Goal: Feedback & Contribution: Submit feedback/report problem

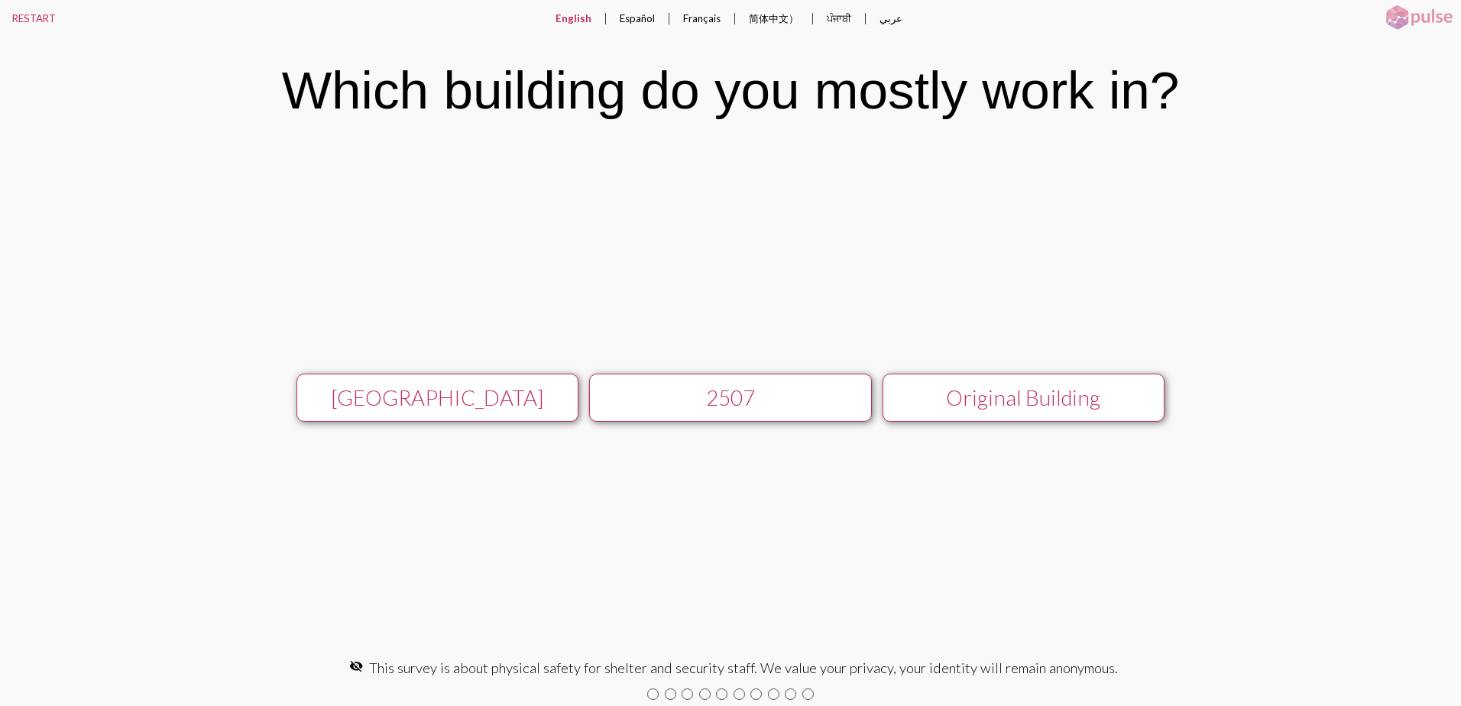
click at [528, 406] on div "[GEOGRAPHIC_DATA]" at bounding box center [437, 397] width 253 height 25
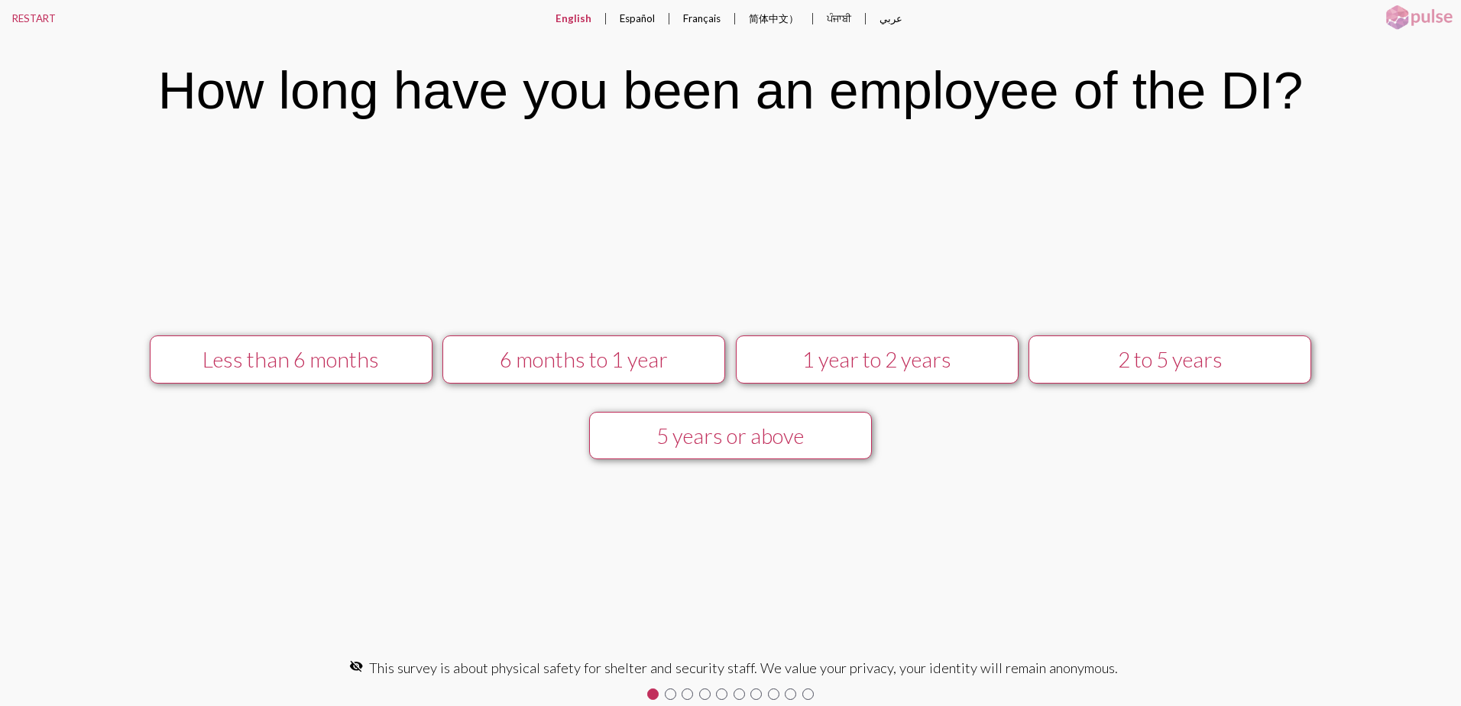
click at [905, 371] on div "1 year to 2 years" at bounding box center [876, 359] width 253 height 25
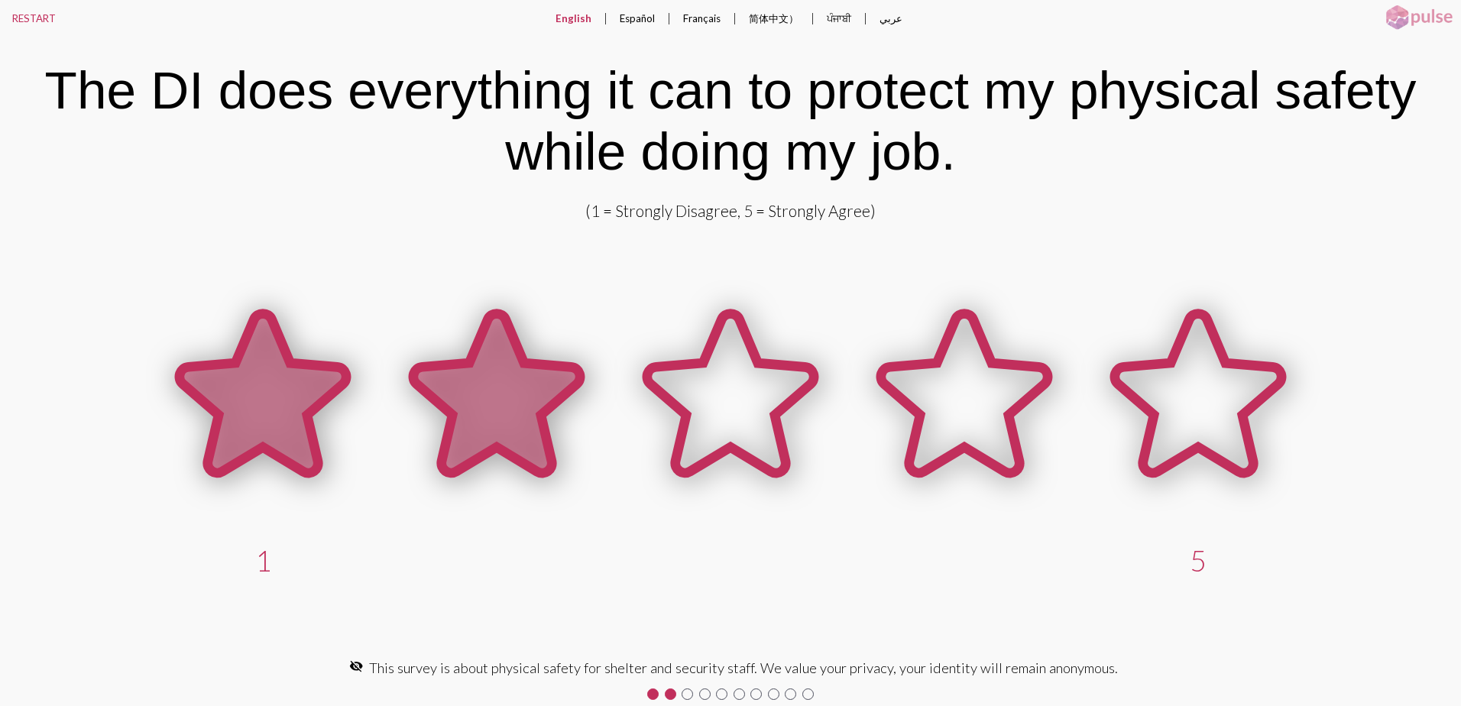
click at [549, 401] on icon at bounding box center [496, 392] width 167 height 159
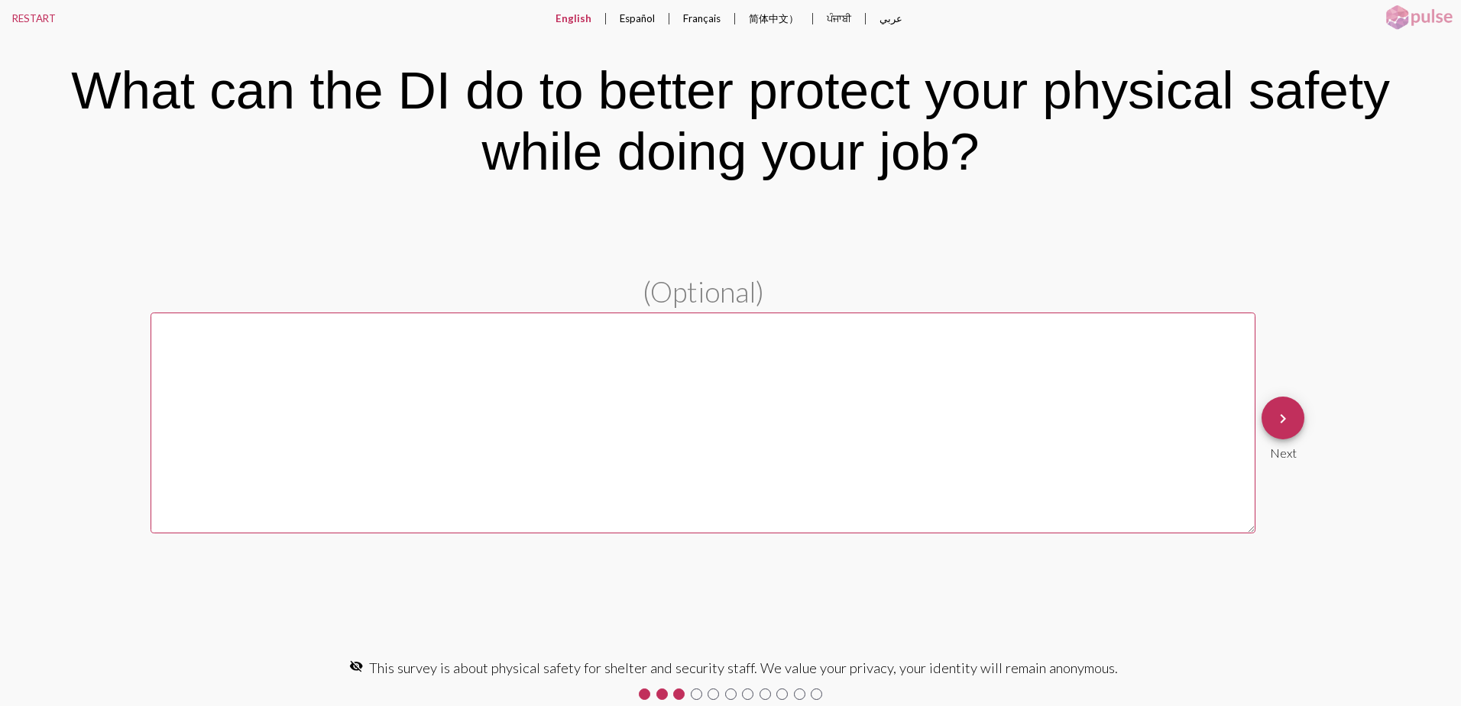
click at [698, 355] on textarea at bounding box center [703, 423] width 1105 height 221
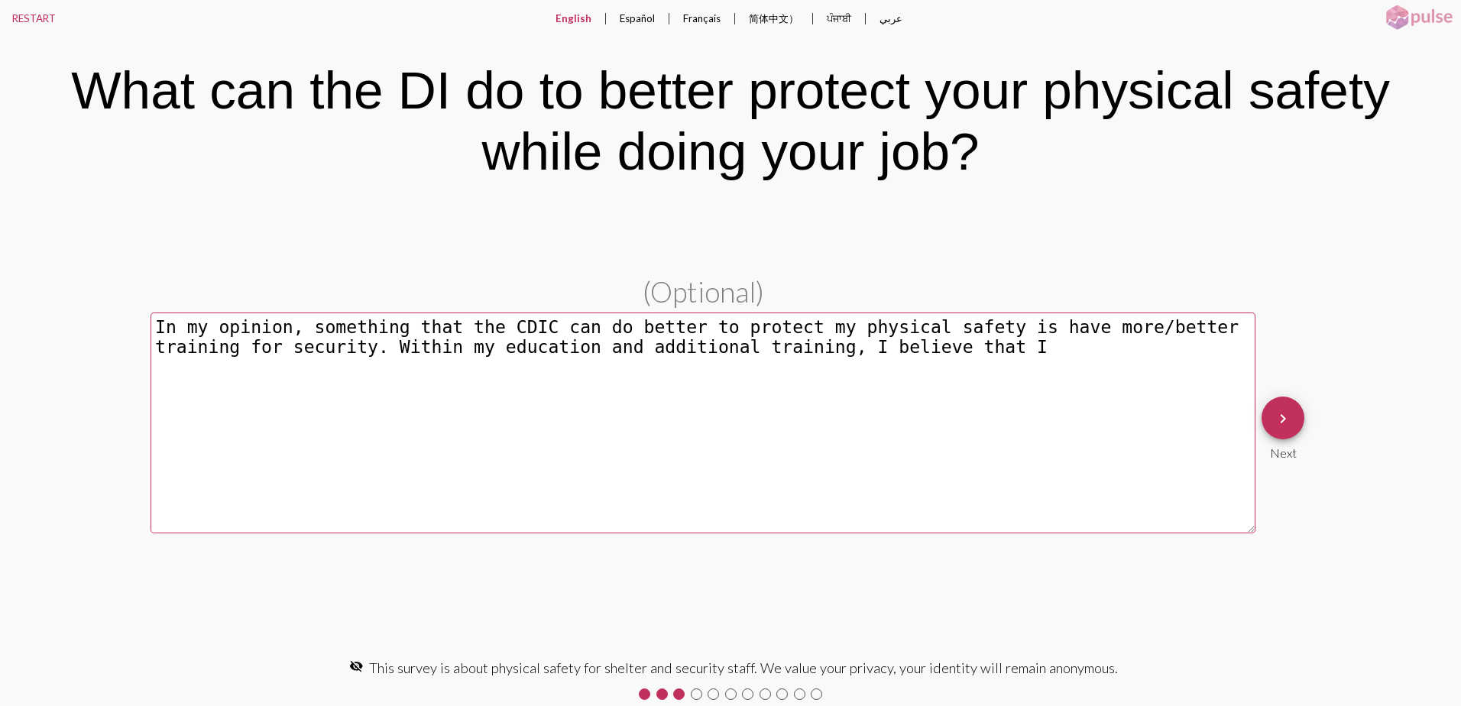
type textarea "In my opinion, something that the CDIC can do better to protect my physical saf…"
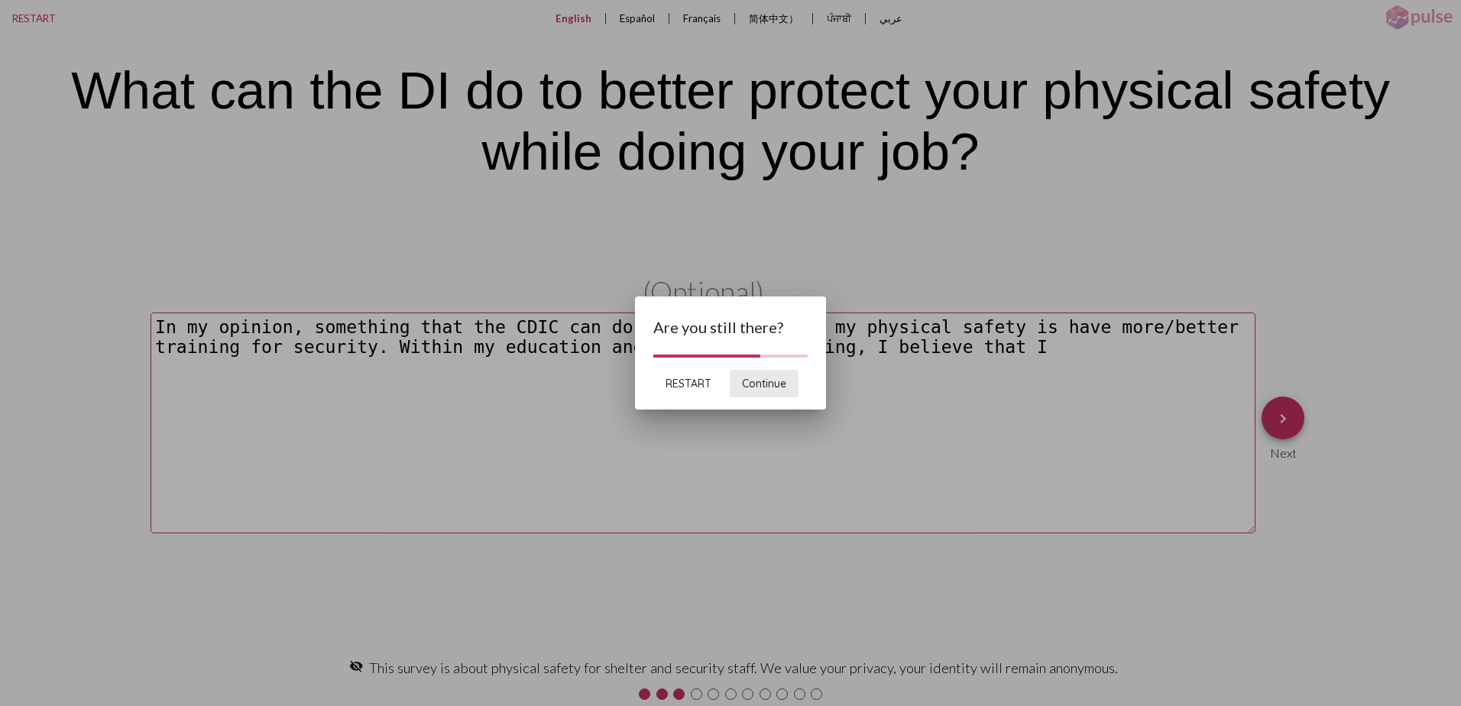
click at [747, 382] on span "Continue" at bounding box center [764, 384] width 44 height 14
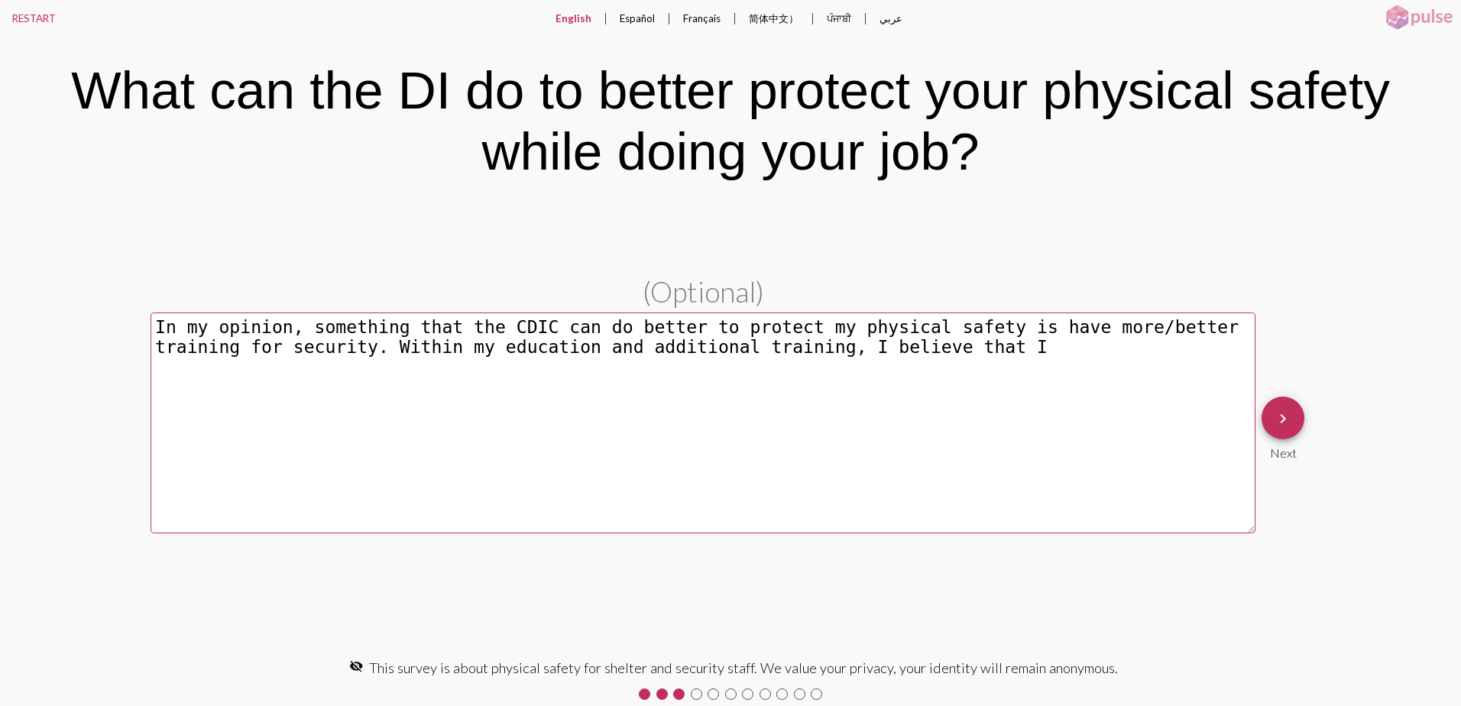
click at [912, 371] on textarea "In my opinion, something that the CDIC can do better to protect my physical saf…" at bounding box center [703, 423] width 1105 height 221
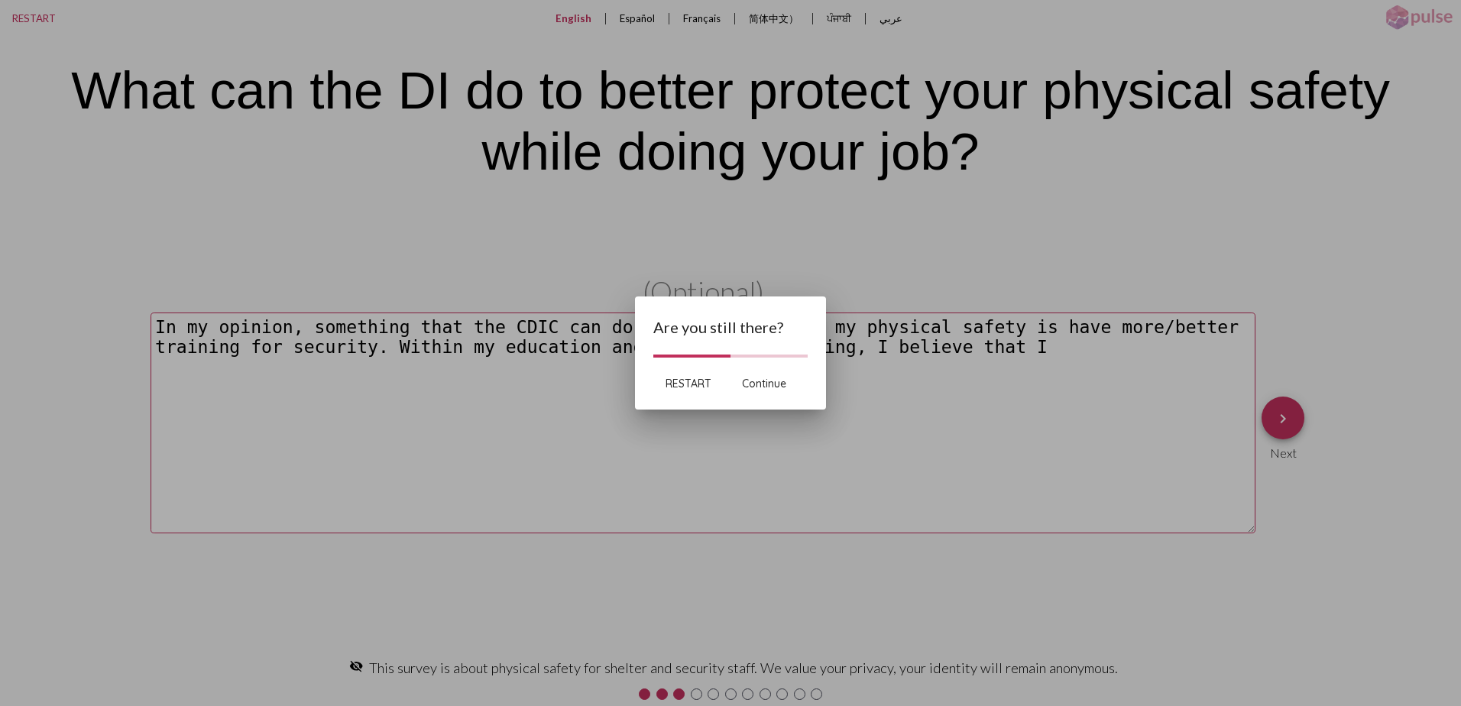
click at [675, 380] on span "RESTART" at bounding box center [689, 384] width 46 height 14
